Goal: Information Seeking & Learning: Learn about a topic

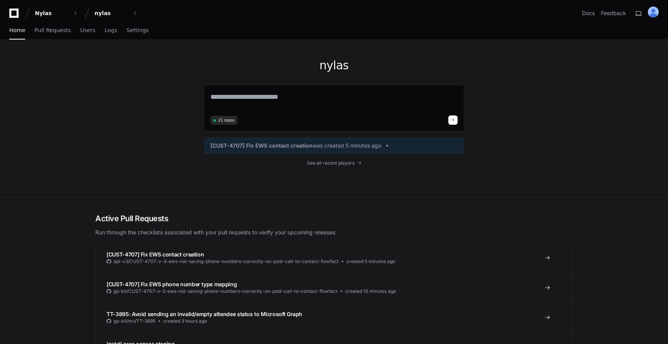
click at [323, 145] on span "was created 5 minutes ago" at bounding box center [347, 146] width 69 height 8
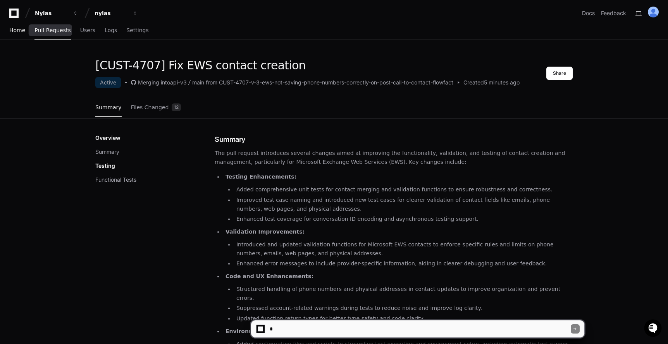
click at [19, 31] on span "Home" at bounding box center [17, 30] width 16 height 5
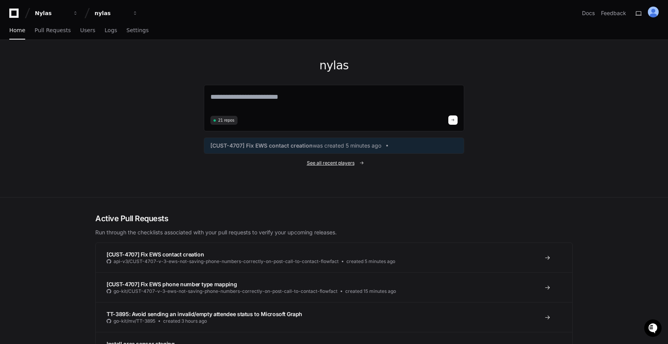
click at [322, 164] on span "See all recent players" at bounding box center [331, 163] width 48 height 6
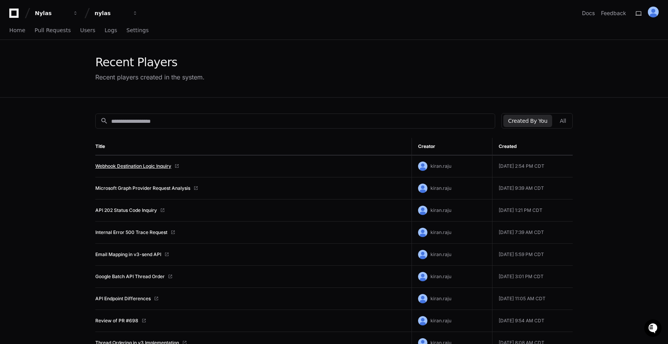
click at [138, 167] on link "Webhook Destination Logic Inquiry" at bounding box center [133, 166] width 76 height 6
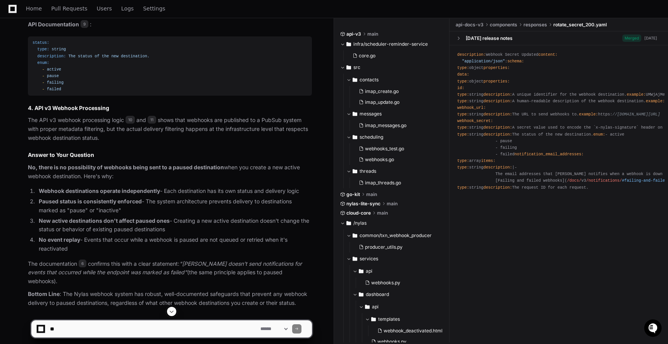
scroll to position [1614, 0]
click at [127, 123] on span "10" at bounding box center [130, 119] width 9 height 8
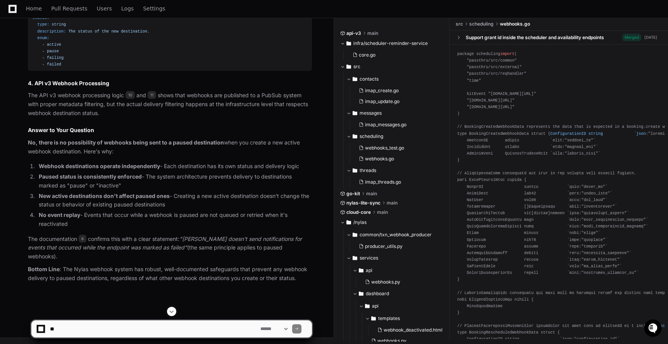
scroll to position [1666, 0]
